Goal: Navigation & Orientation: Find specific page/section

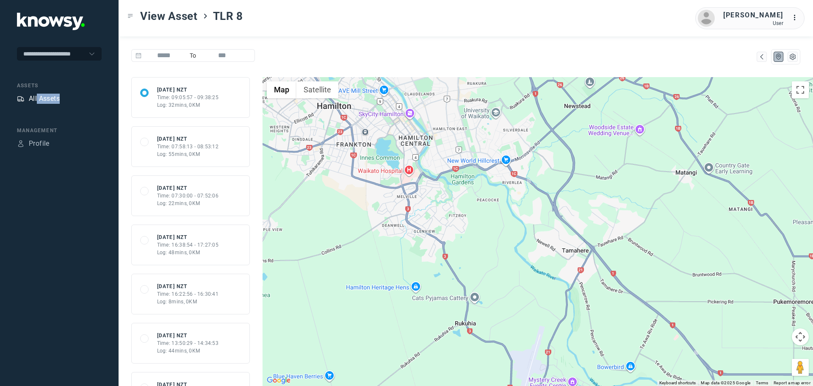
click at [30, 95] on div "All Assets" at bounding box center [44, 99] width 31 height 10
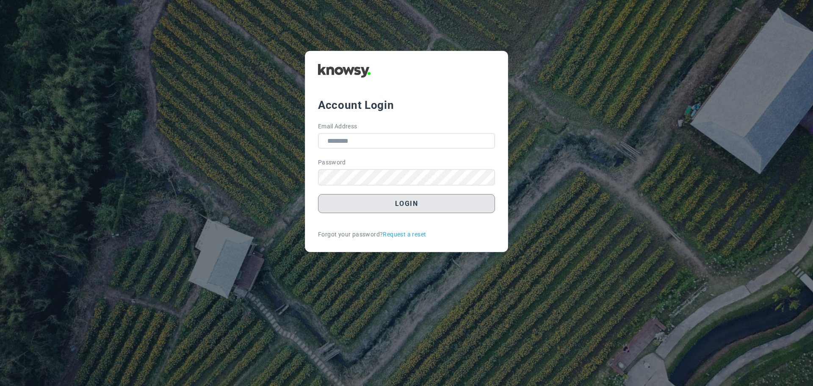
type input "**********"
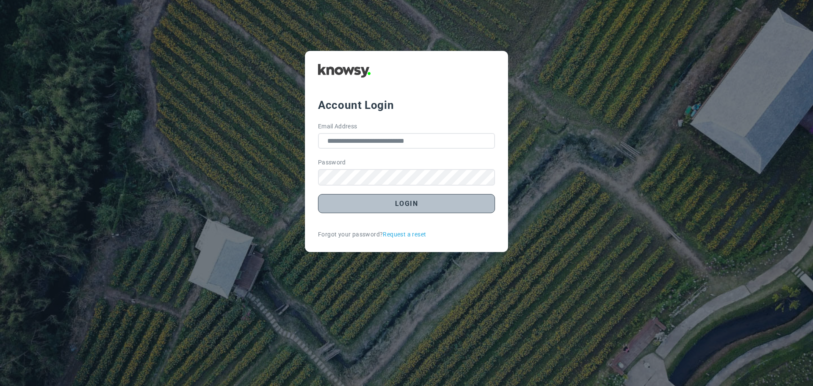
click at [375, 207] on button "Login" at bounding box center [406, 203] width 177 height 19
